Goal: Transaction & Acquisition: Purchase product/service

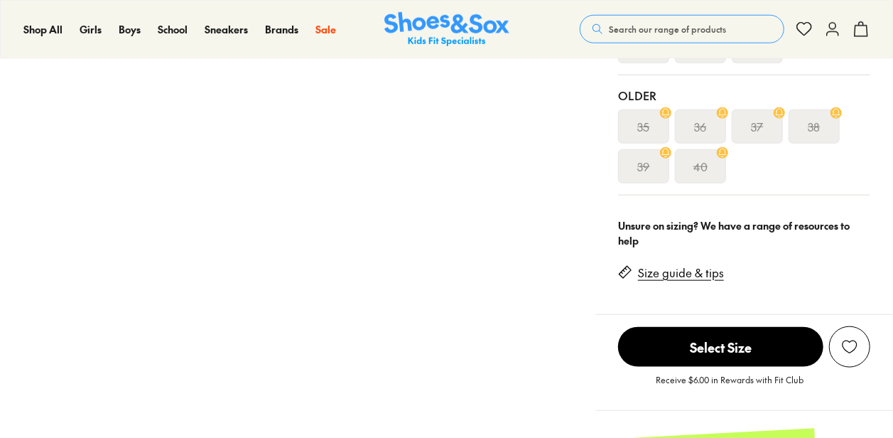
scroll to position [924, 0]
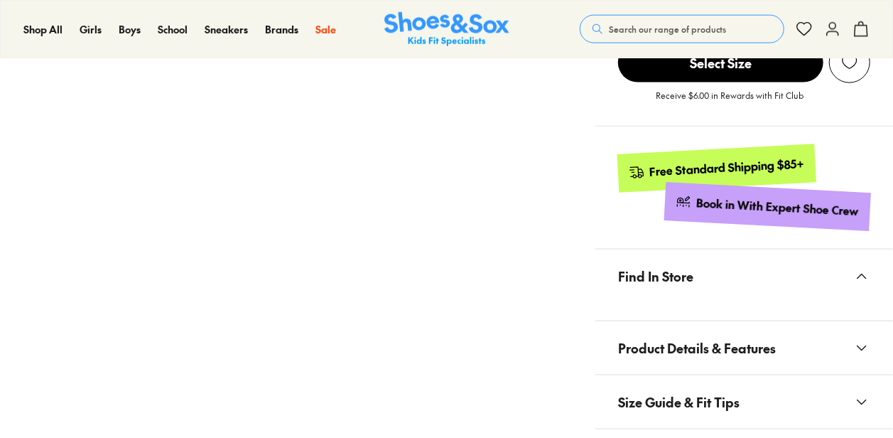
click at [739, 330] on span "Product Details & Features" at bounding box center [697, 348] width 158 height 42
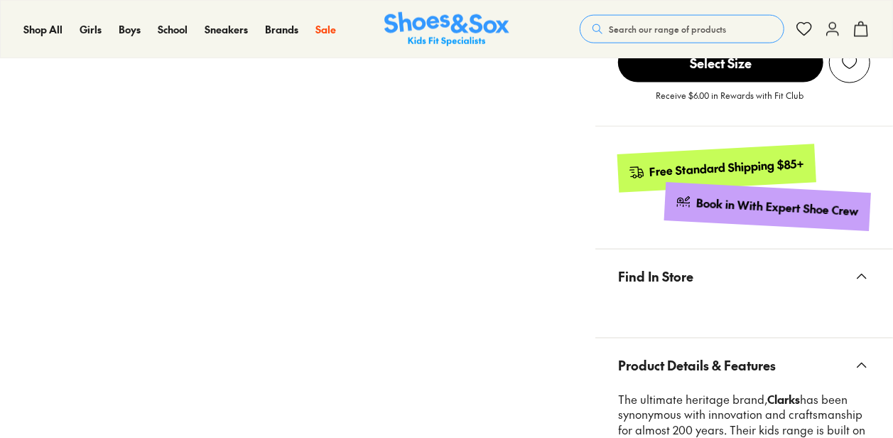
select select "*"
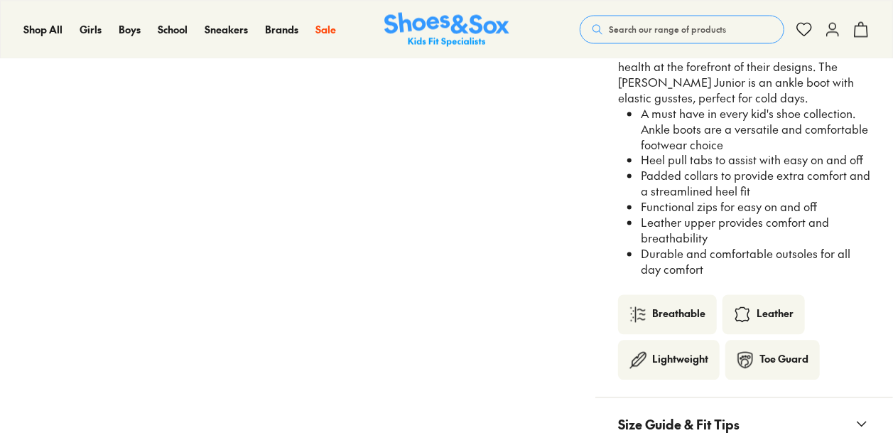
scroll to position [1492, 0]
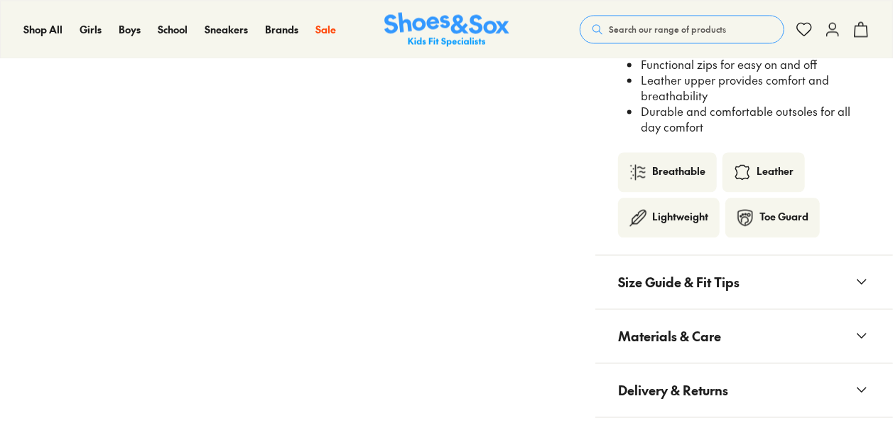
click at [664, 261] on span "Size Guide & Fit Tips" at bounding box center [679, 282] width 122 height 42
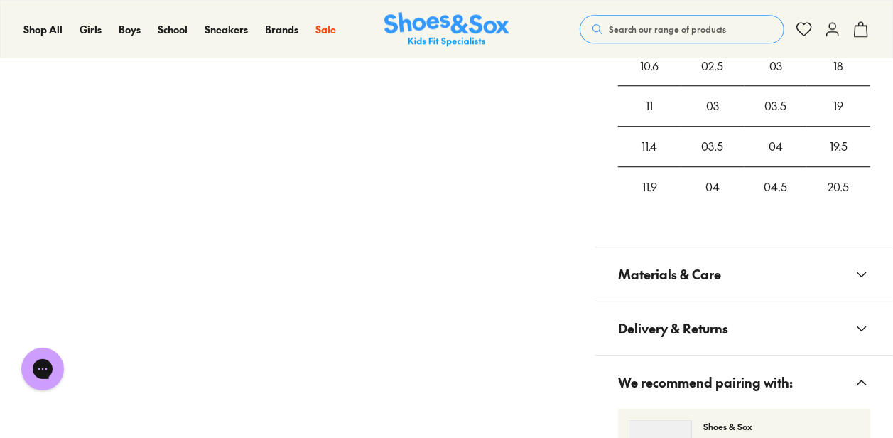
scroll to position [0, 0]
click at [672, 253] on span "Materials & Care" at bounding box center [669, 274] width 103 height 42
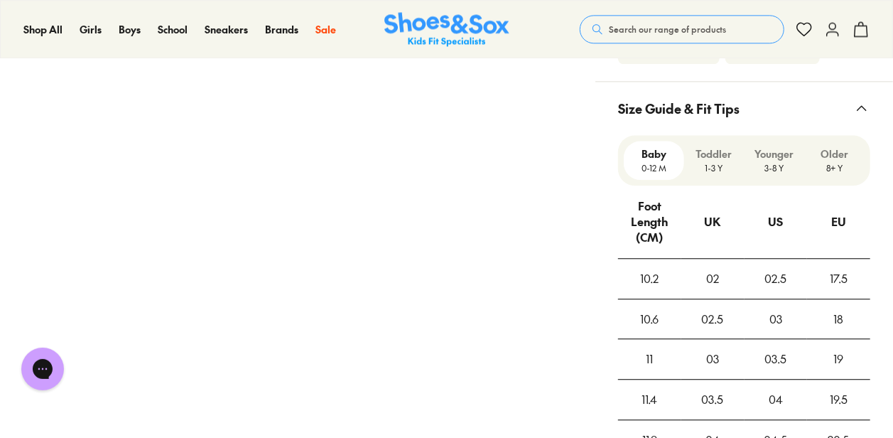
scroll to position [1421, 0]
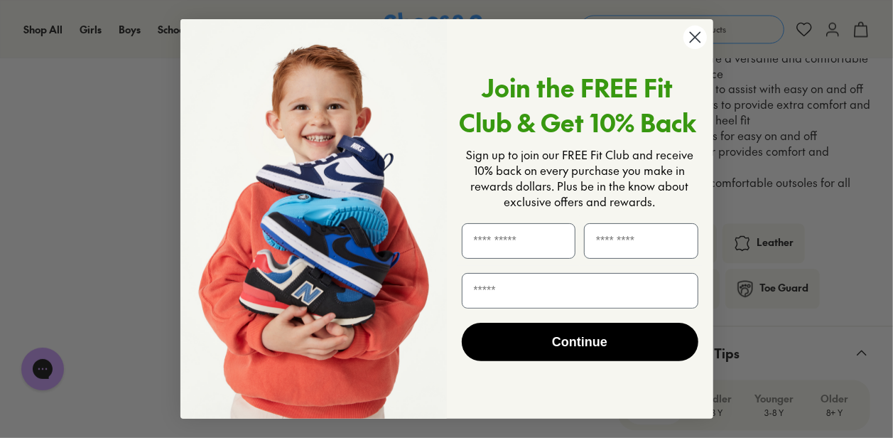
click at [696, 45] on circle "Close dialog" at bounding box center [694, 37] width 23 height 23
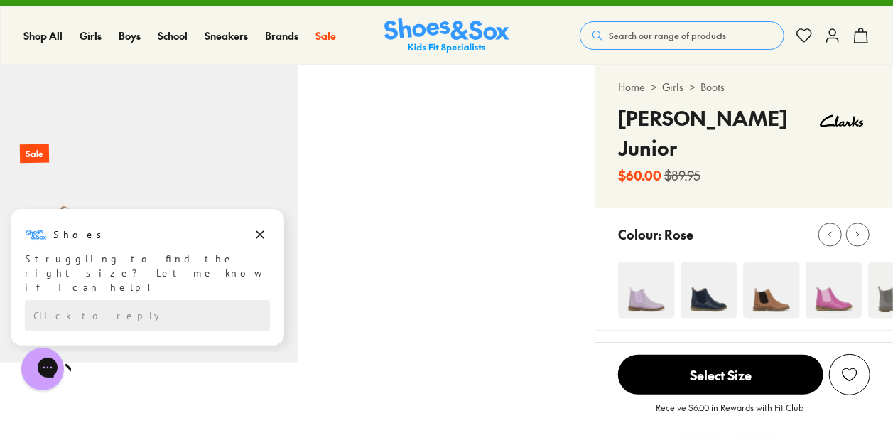
scroll to position [0, 0]
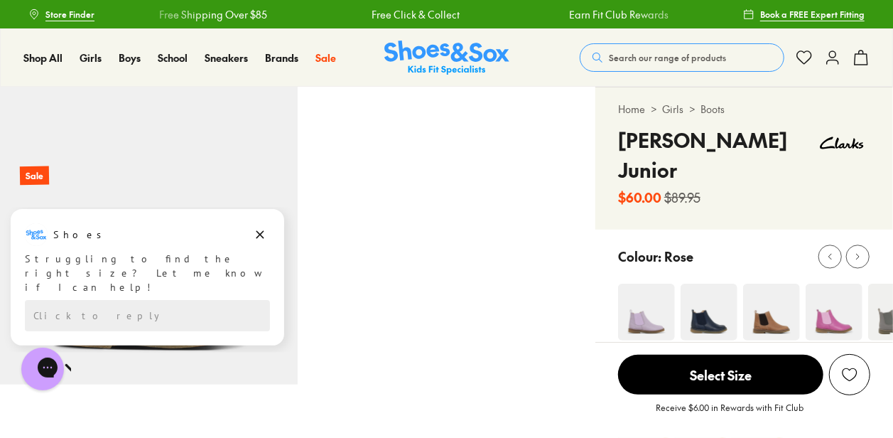
click at [249, 238] on div "Shoes" at bounding box center [147, 233] width 245 height 23
click at [268, 235] on button "Dismiss campaign" at bounding box center [260, 234] width 20 height 20
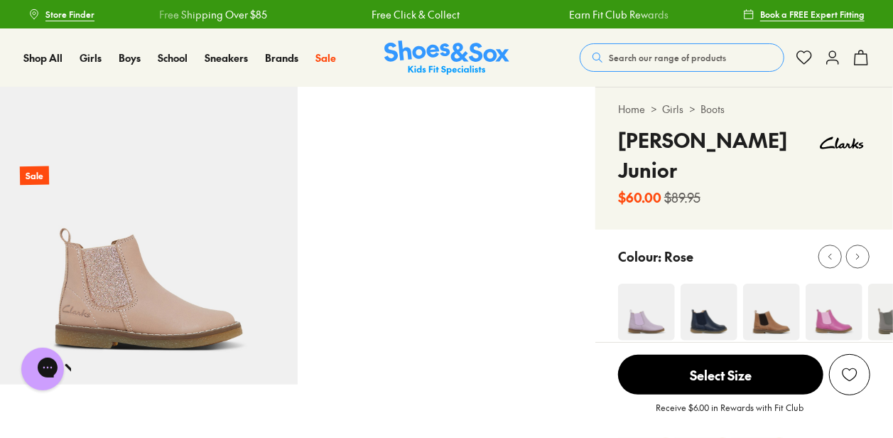
click at [658, 59] on span "Search our range of products" at bounding box center [667, 57] width 117 height 13
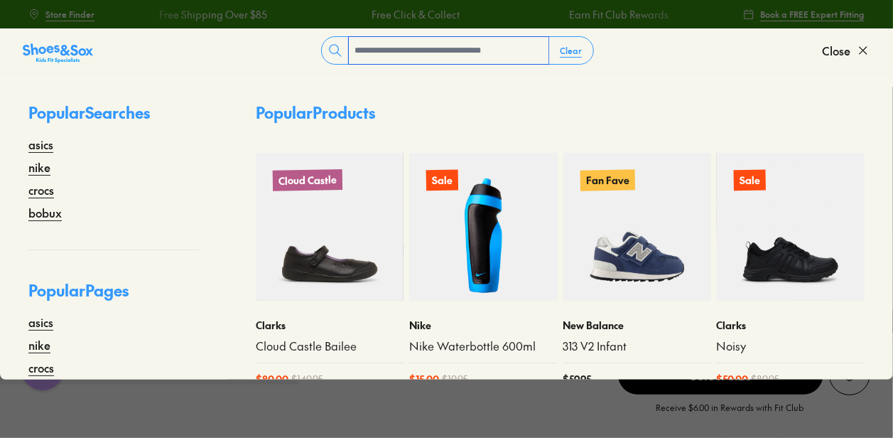
click at [421, 47] on input "text" at bounding box center [449, 50] width 200 height 27
type input "*********"
